Goal: Information Seeking & Learning: Find specific fact

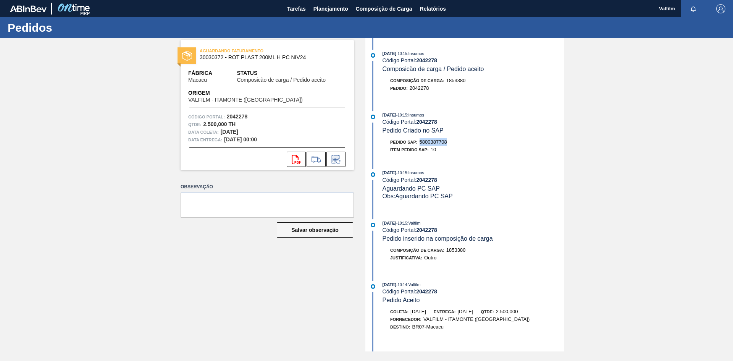
drag, startPoint x: 448, startPoint y: 141, endPoint x: 420, endPoint y: 141, distance: 28.2
click at [420, 141] on div "Pedido SAP: 5800387708" at bounding box center [472, 142] width 181 height 8
copy span "5800387708"
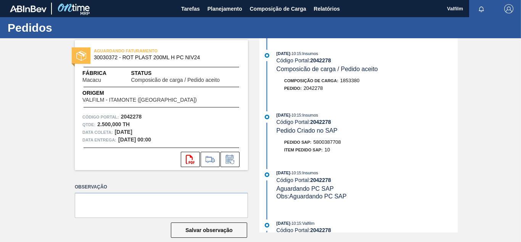
click at [337, 151] on div "Item pedido SAP: 10" at bounding box center [367, 150] width 181 height 8
drag, startPoint x: 346, startPoint y: 143, endPoint x: 315, endPoint y: 144, distance: 30.9
click at [315, 144] on div "Pedido SAP: 5800387708" at bounding box center [367, 142] width 181 height 8
copy span "5800387708"
drag, startPoint x: 343, startPoint y: 144, endPoint x: 314, endPoint y: 143, distance: 29.4
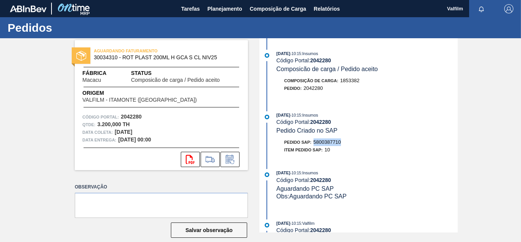
click at [314, 143] on div "Pedido SAP: 5800387710" at bounding box center [367, 142] width 181 height 8
copy span "5800387710"
drag, startPoint x: 341, startPoint y: 141, endPoint x: 315, endPoint y: 142, distance: 26.4
click at [315, 142] on div "Pedido SAP: 5800387711" at bounding box center [312, 142] width 57 height 8
copy span "5800387711"
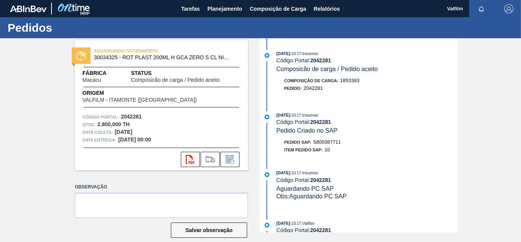
click at [364, 148] on div "Item pedido SAP: 10" at bounding box center [367, 150] width 181 height 8
drag, startPoint x: 343, startPoint y: 142, endPoint x: 315, endPoint y: 145, distance: 27.7
click at [315, 145] on div "Pedido SAP: 5800387711" at bounding box center [367, 142] width 181 height 8
copy span "5800387711"
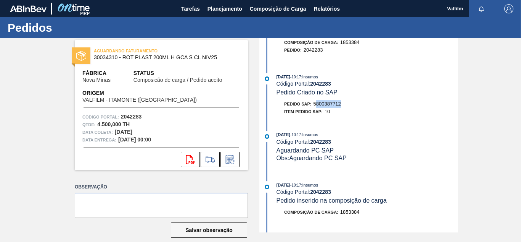
drag, startPoint x: 344, startPoint y: 102, endPoint x: 316, endPoint y: 104, distance: 28.3
click at [316, 104] on div "Pedido SAP: 5800387712" at bounding box center [367, 104] width 181 height 8
click at [343, 104] on div "Pedido SAP: 5800387712" at bounding box center [367, 104] width 181 height 8
click at [340, 103] on span "5800387712" at bounding box center [327, 104] width 27 height 6
click at [354, 125] on div "03/10/2025 - 10:17 : Insumos Código Portal: 2042283 Composicão de carga / Pedid…" at bounding box center [359, 97] width 197 height 194
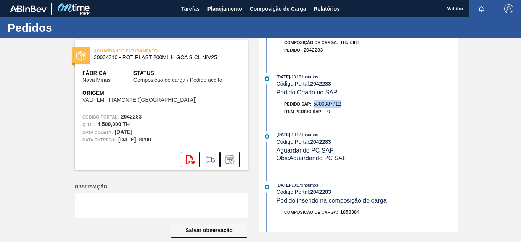
drag, startPoint x: 345, startPoint y: 106, endPoint x: 314, endPoint y: 106, distance: 30.9
click at [314, 106] on div "Pedido SAP: 5800387712" at bounding box center [367, 104] width 181 height 8
copy span "5800387712"
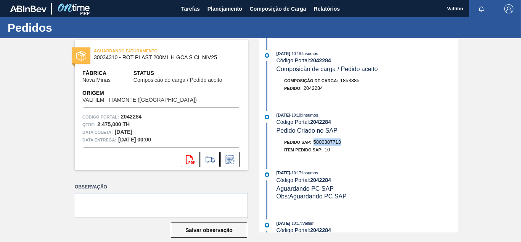
drag, startPoint x: 347, startPoint y: 145, endPoint x: 315, endPoint y: 144, distance: 32.1
click at [315, 144] on div "Pedido SAP: 5800387713" at bounding box center [367, 142] width 181 height 8
copy span "5800387713"
drag, startPoint x: 341, startPoint y: 141, endPoint x: 314, endPoint y: 144, distance: 27.6
click at [314, 144] on div "Pedido SAP: 5800387714" at bounding box center [312, 142] width 57 height 8
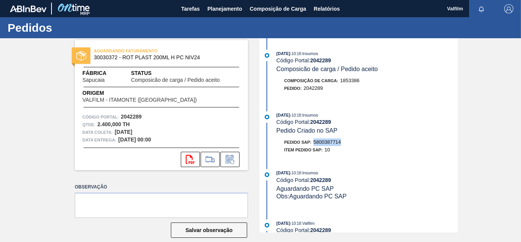
copy span "5800387714"
drag, startPoint x: 343, startPoint y: 140, endPoint x: 314, endPoint y: 141, distance: 28.3
click at [314, 141] on div "Pedido SAP: 5800387715" at bounding box center [367, 142] width 181 height 8
copy span "5800387715"
drag, startPoint x: 345, startPoint y: 143, endPoint x: 313, endPoint y: 143, distance: 31.3
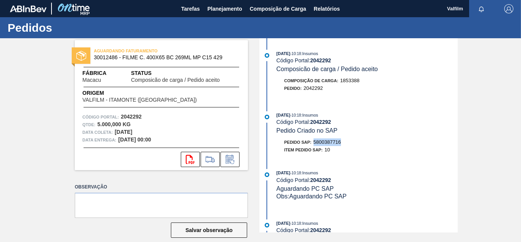
click at [313, 143] on div "Pedido SAP: 5800387716" at bounding box center [367, 142] width 181 height 8
copy span "5800387716"
drag, startPoint x: 341, startPoint y: 142, endPoint x: 314, endPoint y: 144, distance: 27.2
click at [314, 144] on span "5800387717" at bounding box center [327, 142] width 27 height 6
copy span "5800387717"
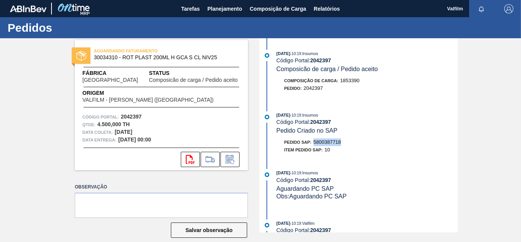
drag, startPoint x: 342, startPoint y: 144, endPoint x: 314, endPoint y: 142, distance: 28.3
click at [314, 142] on div "Pedido SAP: 5800387718" at bounding box center [367, 142] width 181 height 8
copy span "5800387718"
drag, startPoint x: 345, startPoint y: 139, endPoint x: 314, endPoint y: 143, distance: 30.8
click at [314, 143] on div "Pedido SAP: 5800387719" at bounding box center [367, 142] width 181 height 8
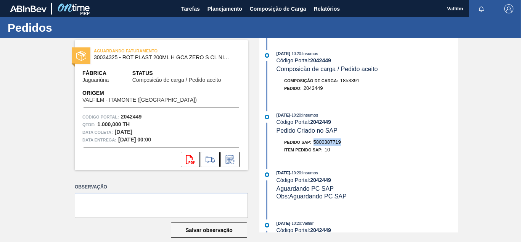
copy span "5800387719"
drag, startPoint x: 343, startPoint y: 143, endPoint x: 314, endPoint y: 142, distance: 29.0
click at [314, 142] on div "Pedido SAP: 5800387720" at bounding box center [367, 142] width 181 height 8
copy span "5800387720"
drag, startPoint x: 345, startPoint y: 143, endPoint x: 314, endPoint y: 142, distance: 30.9
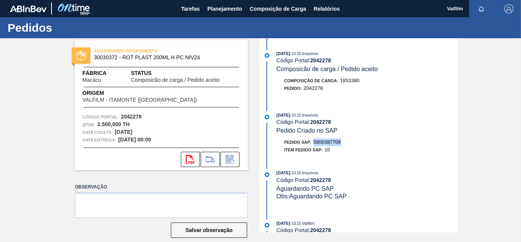
click at [314, 142] on div "Pedido SAP: 5800387708" at bounding box center [367, 142] width 181 height 8
copy span "5800387708"
drag, startPoint x: 343, startPoint y: 142, endPoint x: 313, endPoint y: 143, distance: 30.6
click at [313, 143] on div "Pedido SAP: 5800387710" at bounding box center [367, 142] width 181 height 8
copy span "5800387710"
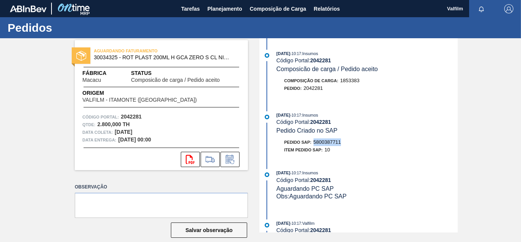
drag, startPoint x: 342, startPoint y: 143, endPoint x: 315, endPoint y: 145, distance: 26.8
click at [315, 145] on div "Pedido SAP: 5800387711" at bounding box center [367, 142] width 181 height 8
copy span "5800387711"
drag, startPoint x: 346, startPoint y: 142, endPoint x: 314, endPoint y: 143, distance: 32.1
click at [314, 143] on div "Pedido SAP: 5800387712" at bounding box center [367, 142] width 181 height 8
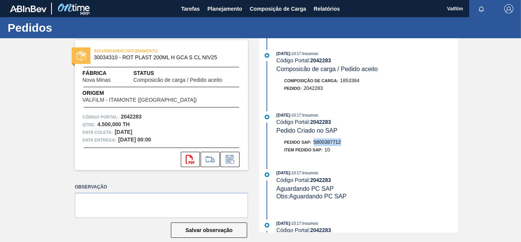
copy span "5800387712"
click at [362, 134] on div "03/10/2025 - 10:17 : Insumos Código Portal: 2042283 Pedido Criado no SAP" at bounding box center [367, 122] width 181 height 23
drag, startPoint x: 344, startPoint y: 140, endPoint x: 311, endPoint y: 140, distance: 32.8
click at [311, 140] on div "Pedido SAP: 5800387713" at bounding box center [367, 142] width 181 height 8
drag, startPoint x: 426, startPoint y: 168, endPoint x: 396, endPoint y: 161, distance: 30.3
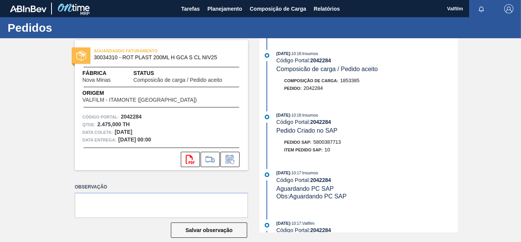
click at [424, 168] on div "03/10/2025 - 10:18 : Insumos Código Portal: 2042284 Composicão de carga / Pedid…" at bounding box center [359, 135] width 197 height 194
click at [338, 142] on span "5800387713" at bounding box center [327, 142] width 27 height 6
drag, startPoint x: 341, startPoint y: 143, endPoint x: 315, endPoint y: 143, distance: 26.0
click at [315, 143] on span "5800387713" at bounding box center [327, 142] width 27 height 6
copy span "5800387713"
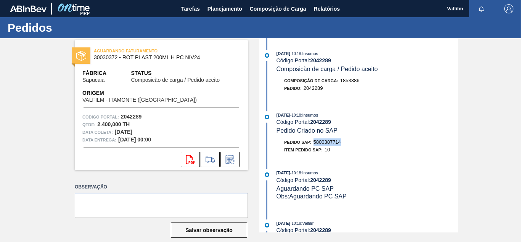
drag, startPoint x: 345, startPoint y: 143, endPoint x: 314, endPoint y: 145, distance: 30.6
click at [314, 145] on div "Pedido SAP: 5800387714" at bounding box center [367, 142] width 181 height 8
copy span "5800387714"
drag, startPoint x: 342, startPoint y: 142, endPoint x: 315, endPoint y: 142, distance: 26.7
click at [315, 142] on div "Pedido SAP: 5800387715" at bounding box center [312, 142] width 57 height 8
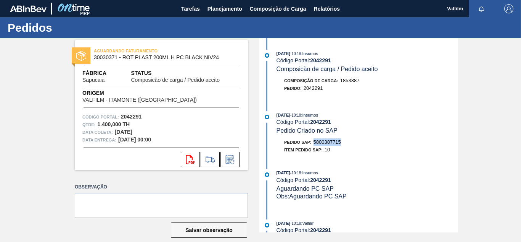
copy span "5800387715"
drag, startPoint x: 343, startPoint y: 140, endPoint x: 315, endPoint y: 142, distance: 28.4
click at [315, 142] on div "Pedido SAP: 5800387716" at bounding box center [367, 142] width 181 height 8
copy span "5800387716"
drag, startPoint x: 349, startPoint y: 143, endPoint x: 314, endPoint y: 144, distance: 34.7
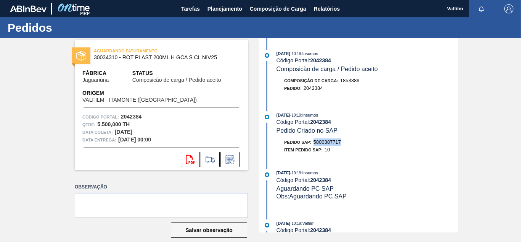
click at [314, 144] on div "Pedido SAP: 5800387717" at bounding box center [367, 142] width 181 height 8
copy span "5800387717"
drag, startPoint x: 345, startPoint y: 142, endPoint x: 315, endPoint y: 143, distance: 29.8
click at [315, 143] on div "Pedido SAP: 5800387718" at bounding box center [367, 142] width 181 height 8
copy span "5800387718"
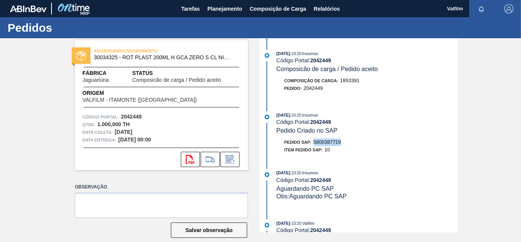
drag, startPoint x: 342, startPoint y: 143, endPoint x: 315, endPoint y: 141, distance: 27.2
click at [315, 141] on div "Pedido SAP: 5800387719" at bounding box center [367, 142] width 181 height 8
copy span "5800387719"
drag, startPoint x: 343, startPoint y: 142, endPoint x: 314, endPoint y: 142, distance: 29.8
click at [314, 142] on div "Pedido SAP: 5800387720" at bounding box center [367, 142] width 181 height 8
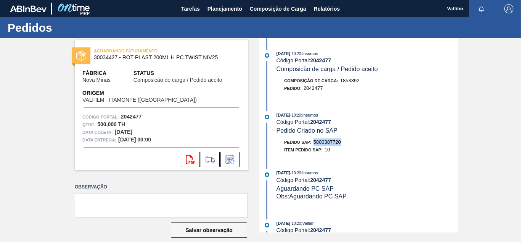
copy span "5800387720"
